Goal: Information Seeking & Learning: Learn about a topic

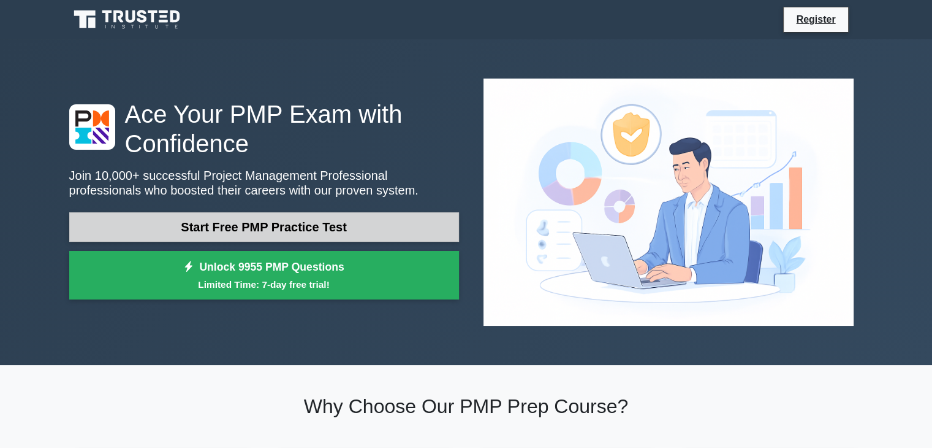
click at [212, 212] on link "Start Free PMP Practice Test" at bounding box center [264, 226] width 390 height 29
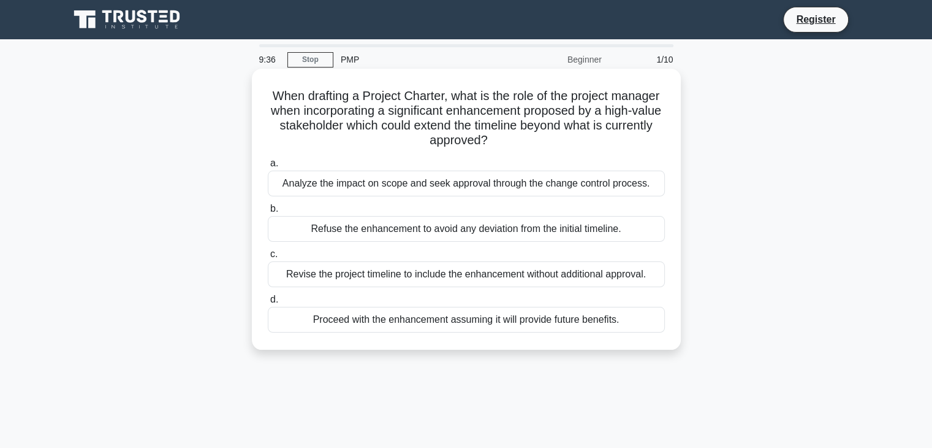
click at [392, 189] on div "Analyze the impact on scope and seek approval through the change control proces…" at bounding box center [466, 183] width 397 height 26
click at [268, 167] on input "a. Analyze the impact on scope and seek approval through the change control pro…" at bounding box center [268, 163] width 0 height 8
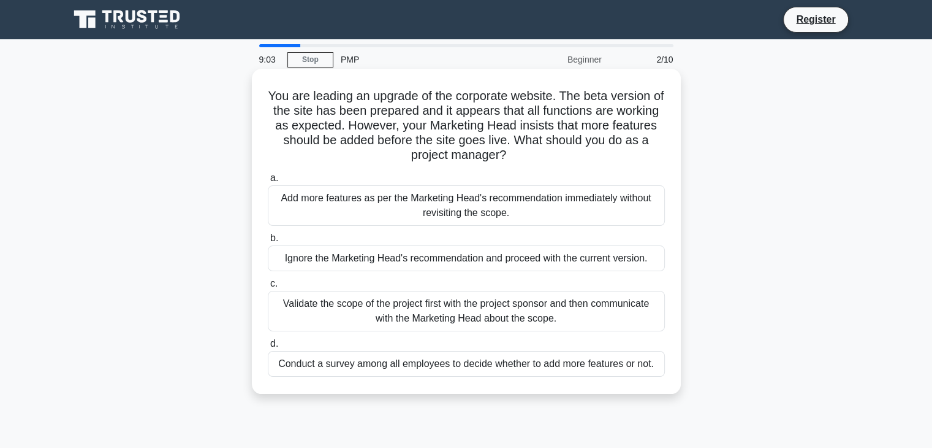
click at [446, 259] on div "Ignore the Marketing Head's recommendation and proceed with the current version." at bounding box center [466, 258] width 397 height 26
click at [268, 242] on input "b. Ignore the Marketing Head's recommendation and proceed with the current vers…" at bounding box center [268, 238] width 0 height 8
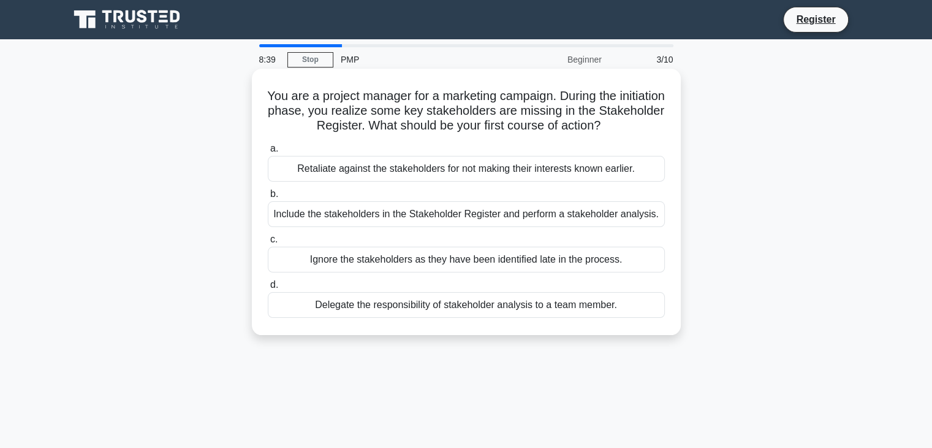
click at [522, 231] on div "a. Retaliate against the stakeholders for not making their interests known earl…" at bounding box center [467, 229] width 412 height 181
click at [517, 226] on div "Include the stakeholders in the Stakeholder Register and perform a stakeholder …" at bounding box center [466, 214] width 397 height 26
click at [268, 198] on input "b. Include the stakeholders in the Stakeholder Register and perform a stakehold…" at bounding box center [268, 194] width 0 height 8
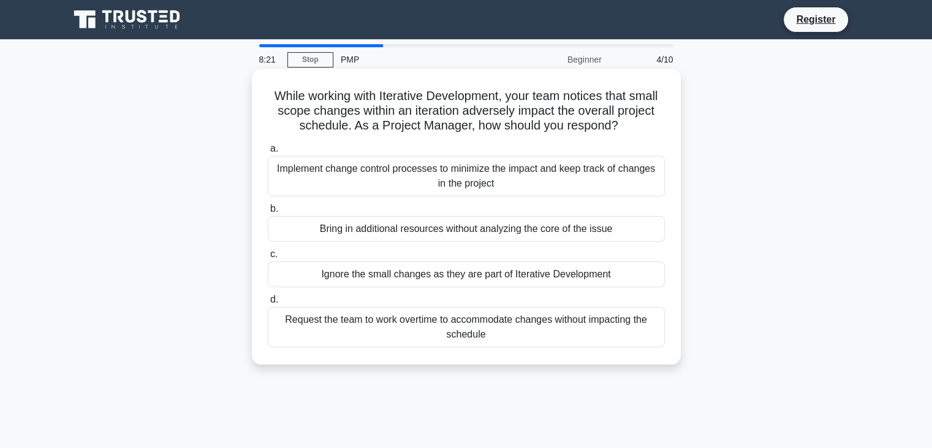
click at [497, 235] on div "Bring in additional resources without analyzing the core of the issue" at bounding box center [466, 229] width 397 height 26
click at [268, 213] on input "b. Bring in additional resources without analyzing the core of the issue" at bounding box center [268, 209] width 0 height 8
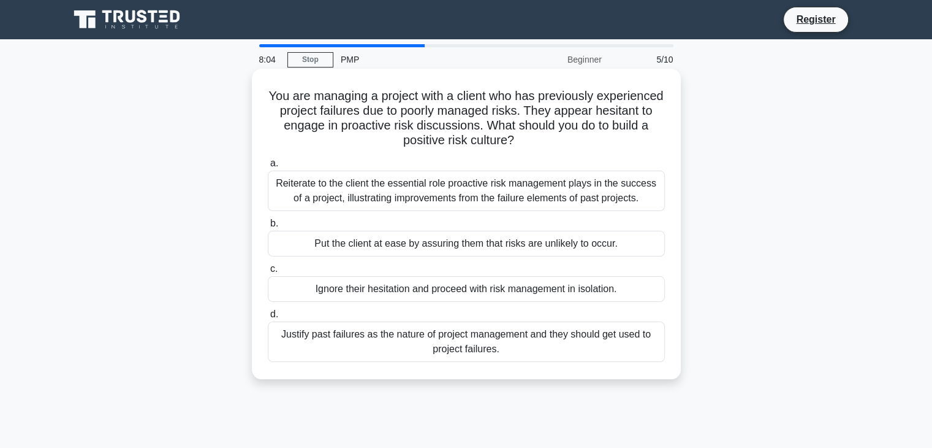
click at [522, 335] on div "Justify past failures as the nature of project management and they should get u…" at bounding box center [466, 341] width 397 height 40
click at [268, 318] on input "d. Justify past failures as the nature of project management and they should ge…" at bounding box center [268, 314] width 0 height 8
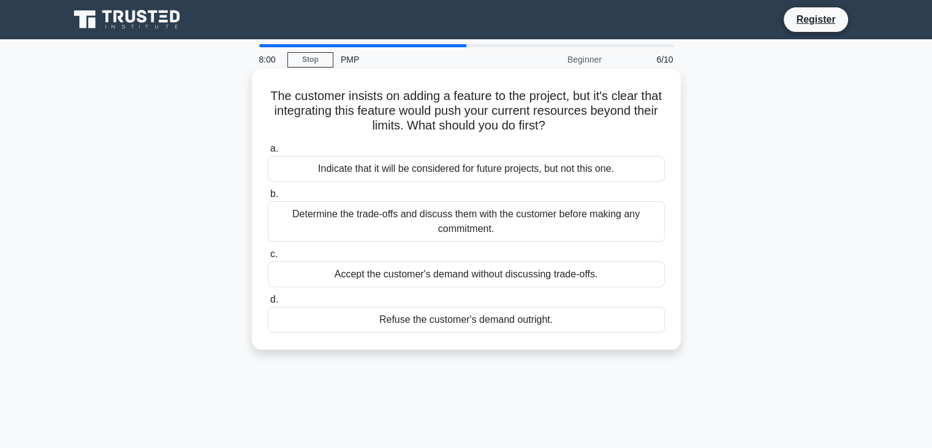
click at [490, 232] on div "Determine the trade-offs and discuss them with the customer before making any c…" at bounding box center [466, 221] width 397 height 40
click at [268, 198] on input "b. Determine the trade-offs and discuss them with the customer before making an…" at bounding box center [268, 194] width 0 height 8
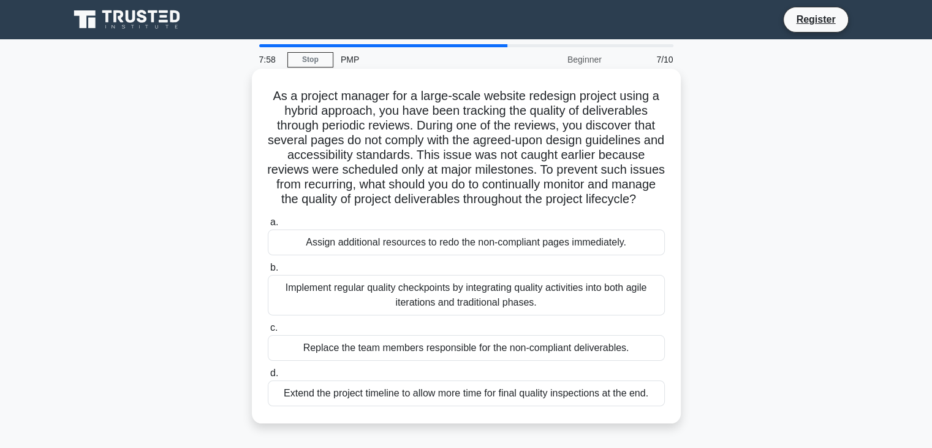
click at [475, 310] on div "Implement regular quality checkpoints by integrating quality activities into bo…" at bounding box center [466, 295] width 397 height 40
click at [268, 272] on input "b. Implement regular quality checkpoints by integrating quality activities into…" at bounding box center [268, 268] width 0 height 8
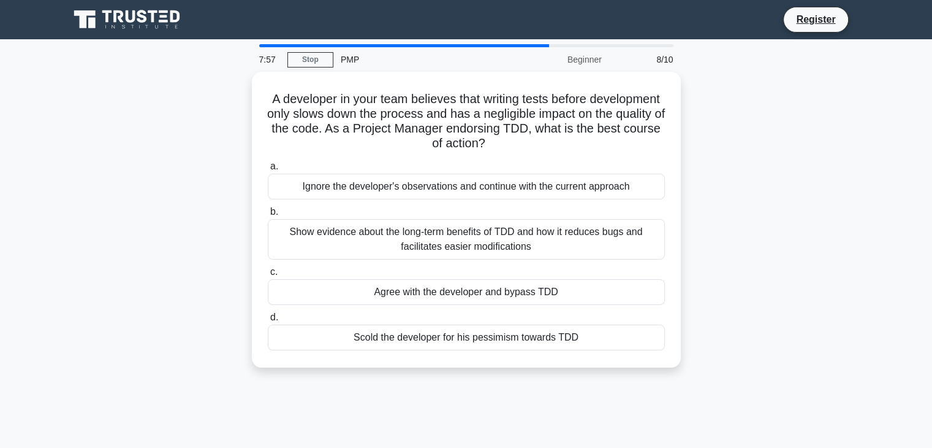
click at [475, 310] on label "d. Scold the developer for his pessimism towards TDD" at bounding box center [466, 330] width 397 height 40
click at [268, 313] on input "d. Scold the developer for his pessimism towards TDD" at bounding box center [268, 317] width 0 height 8
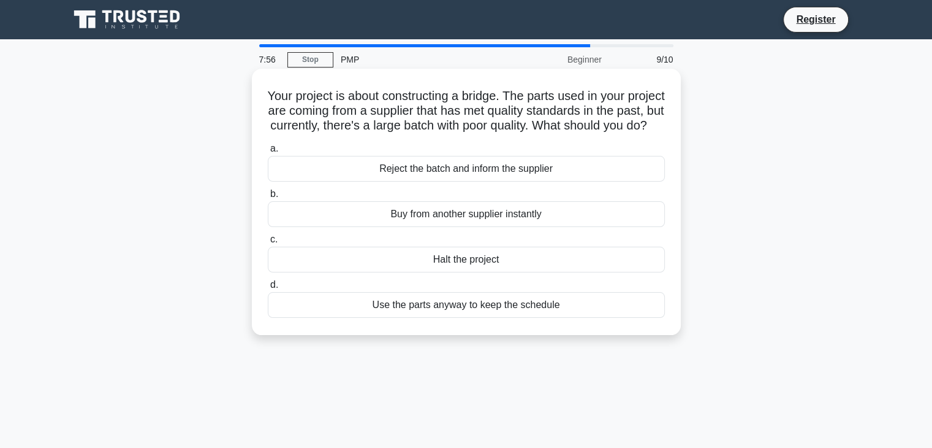
click at [470, 318] on div "Use the parts anyway to keep the schedule" at bounding box center [466, 305] width 397 height 26
click at [268, 289] on input "d. Use the parts anyway to keep the schedule" at bounding box center [268, 285] width 0 height 8
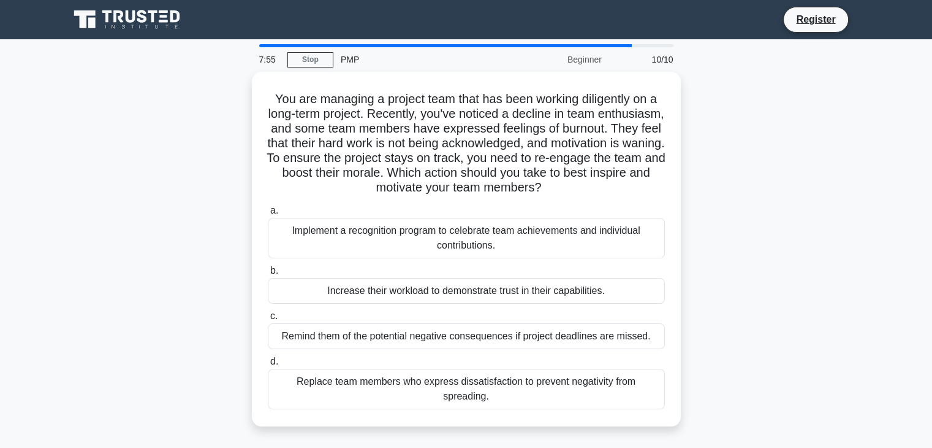
click at [470, 326] on div "Remind them of the potential negative consequences if project deadlines are mis…" at bounding box center [466, 336] width 397 height 26
click at [268, 320] on input "c. Remind them of the potential negative consequences if project deadlines are …" at bounding box center [268, 316] width 0 height 8
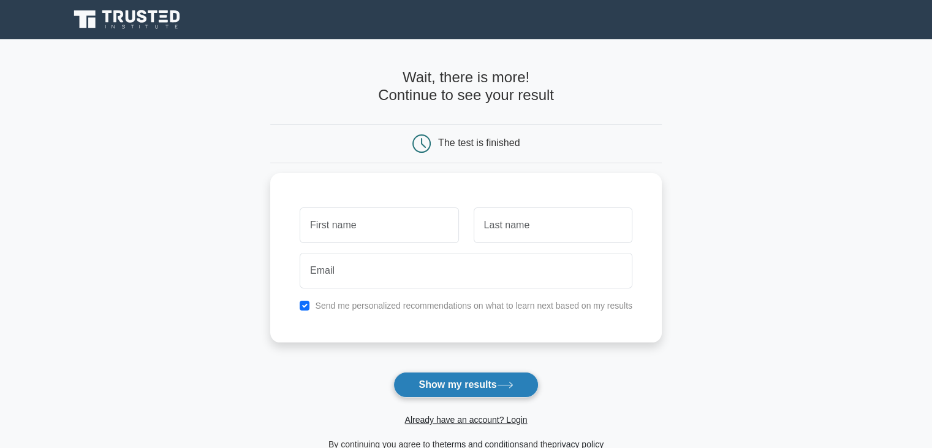
click at [478, 384] on button "Show my results" at bounding box center [466, 385] width 145 height 26
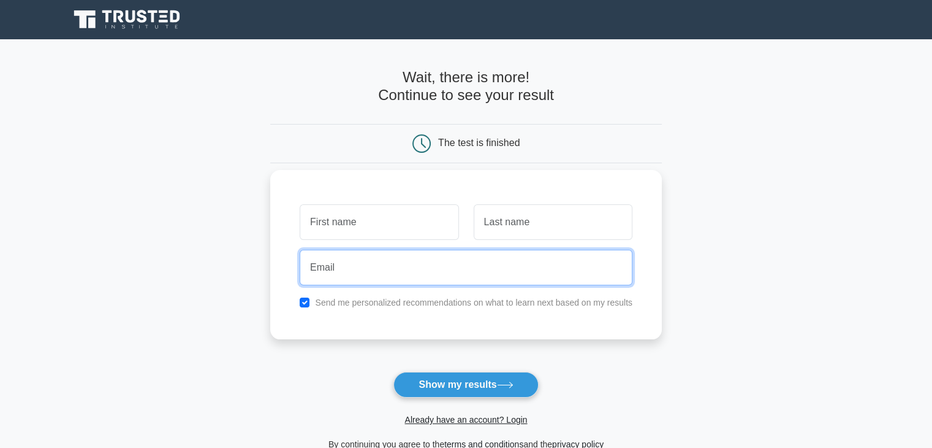
click at [375, 259] on input "email" at bounding box center [466, 268] width 333 height 36
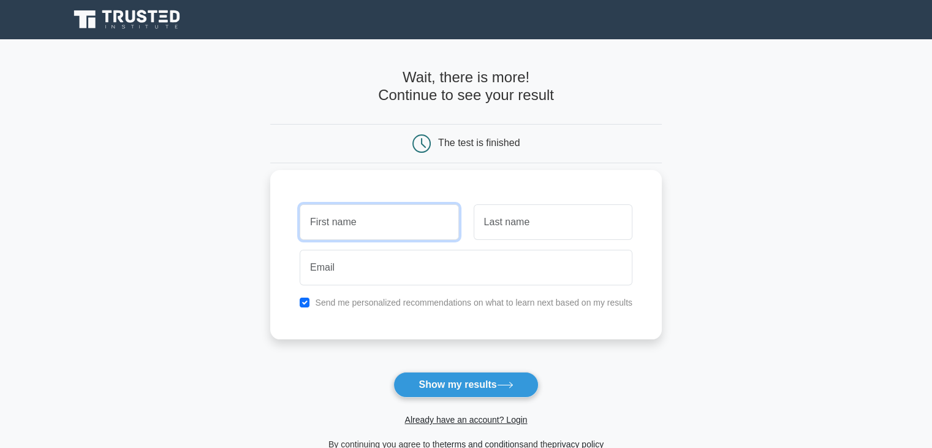
click at [348, 220] on input "text" at bounding box center [379, 222] width 159 height 36
click at [348, 220] on input "mu" at bounding box center [379, 222] width 159 height 36
type input "muham"
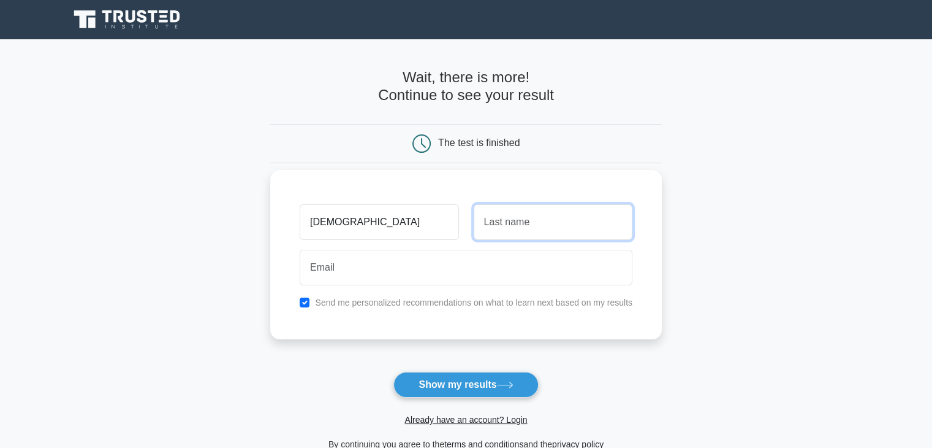
click at [486, 231] on input "text" at bounding box center [553, 222] width 159 height 36
type input "nad"
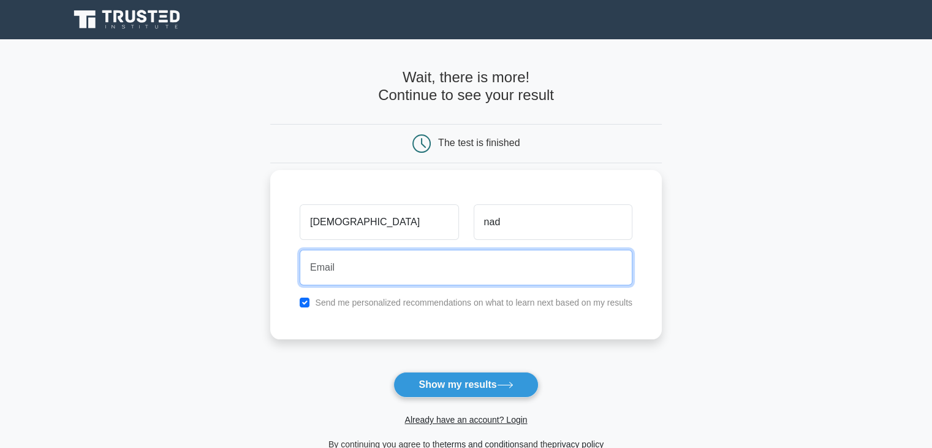
click at [489, 264] on input "email" at bounding box center [466, 268] width 333 height 36
type input "mnadeem54@yahoo.com"
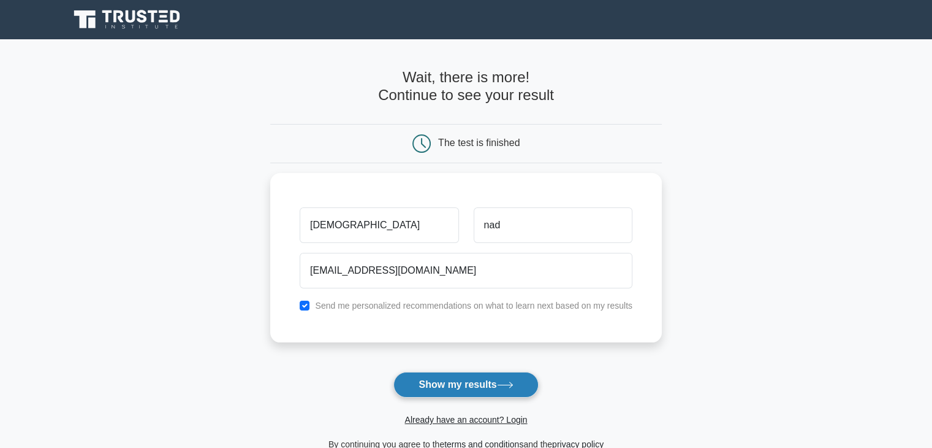
click at [449, 395] on button "Show my results" at bounding box center [466, 385] width 145 height 26
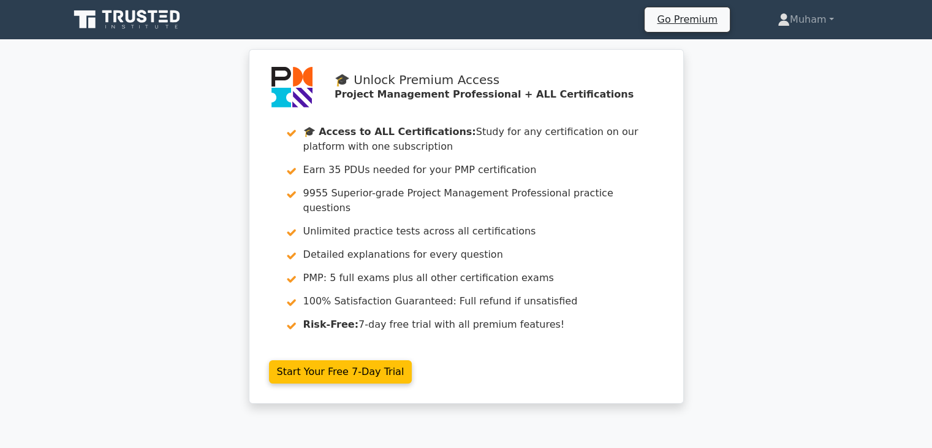
click at [744, 214] on div "🎓 Unlock Premium Access Project Management Professional + ALL Certifications 🎓 …" at bounding box center [466, 233] width 932 height 369
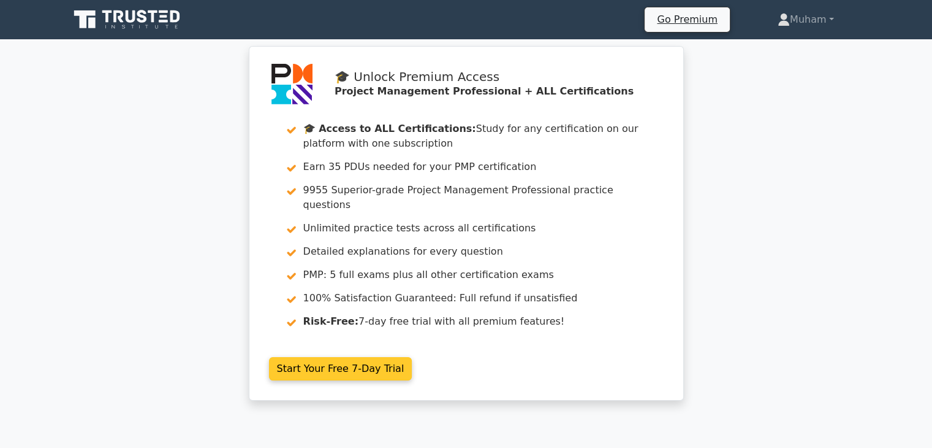
click at [355, 357] on link "Start Your Free 7-Day Trial" at bounding box center [340, 368] width 143 height 23
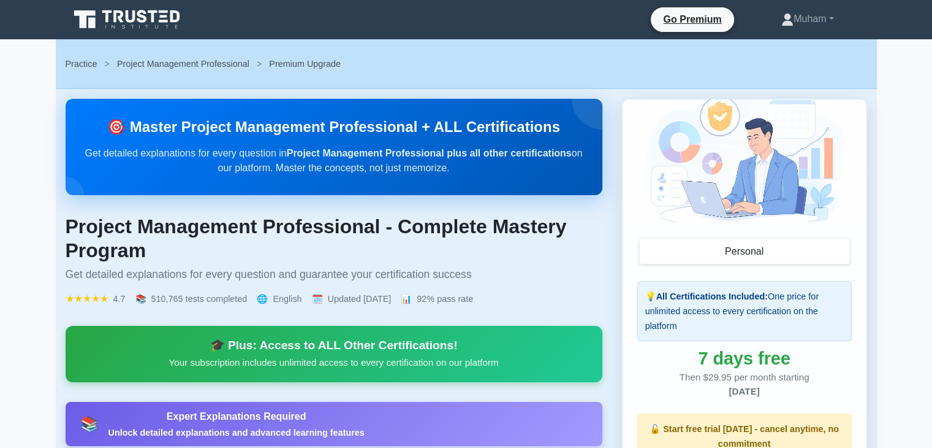
drag, startPoint x: 0, startPoint y: 190, endPoint x: 20, endPoint y: 192, distance: 19.7
click at [20, 192] on main "Practice > Project Management Professional > Premium Upgrade 🎯 Master Project M…" at bounding box center [466, 455] width 932 height 833
